Goal: Navigation & Orientation: Go to known website

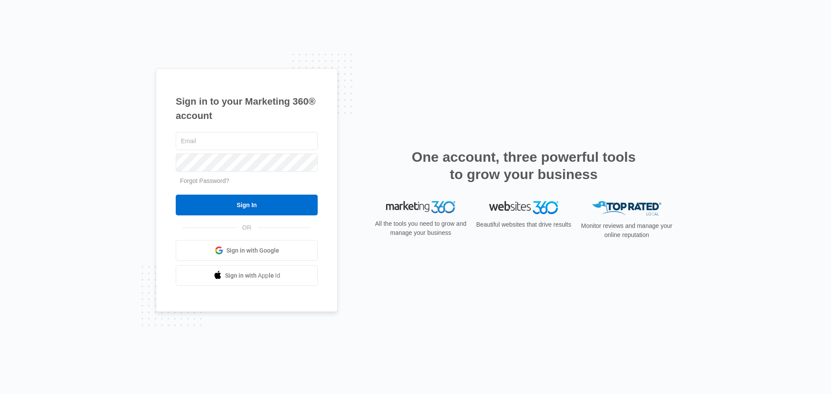
type input "[PERSON_NAME][EMAIL_ADDRESS][PERSON_NAME][DOMAIN_NAME]"
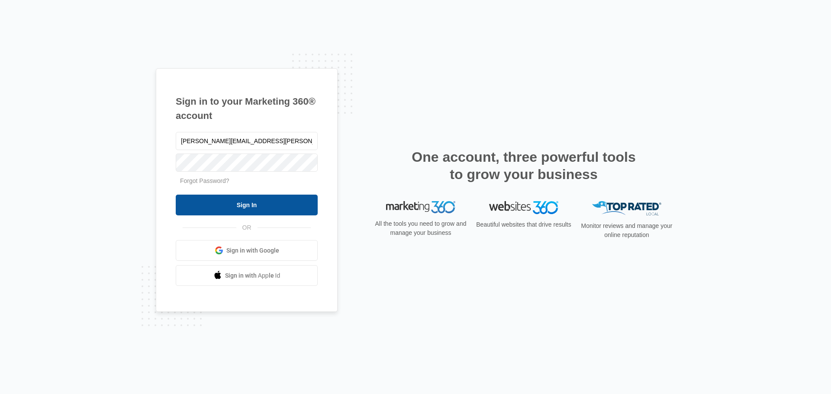
click at [252, 207] on input "Sign In" at bounding box center [247, 205] width 142 height 21
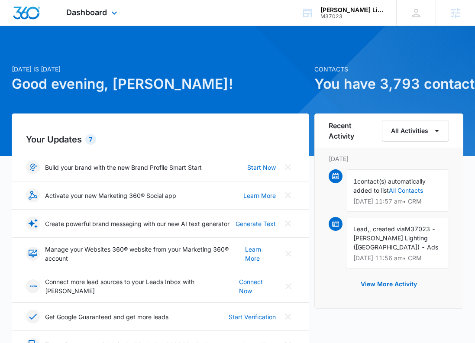
click at [79, 18] on div "Dashboard Apps Reputation Websites Forms CRM Email Social Shop Content Ads Inte…" at bounding box center [92, 13] width 79 height 26
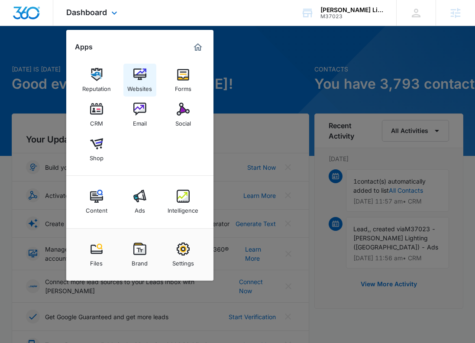
click at [144, 74] on img at bounding box center [139, 74] width 13 height 13
